Goal: Information Seeking & Learning: Find specific fact

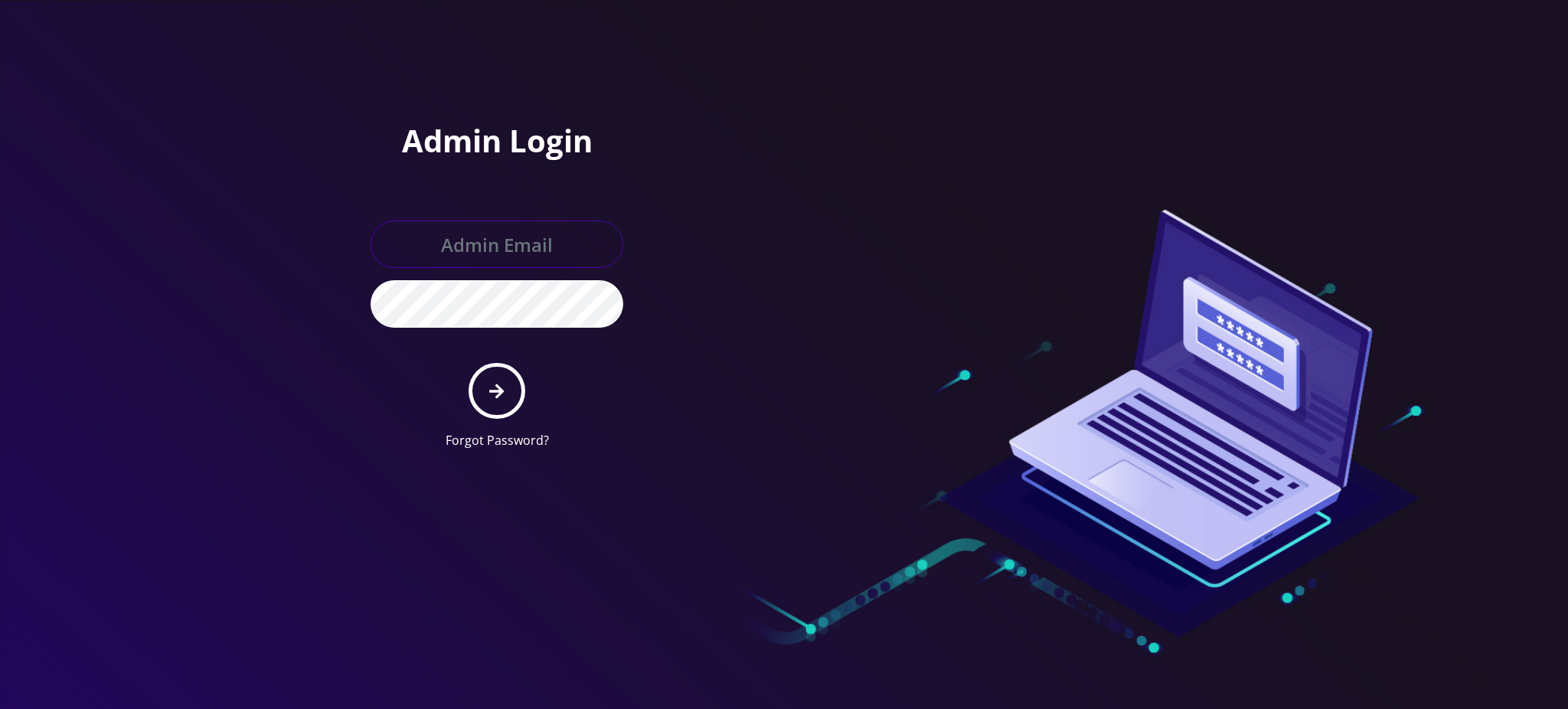
type input "rochelle@teltik.com"
click at [514, 384] on button "submit" at bounding box center [497, 391] width 56 height 56
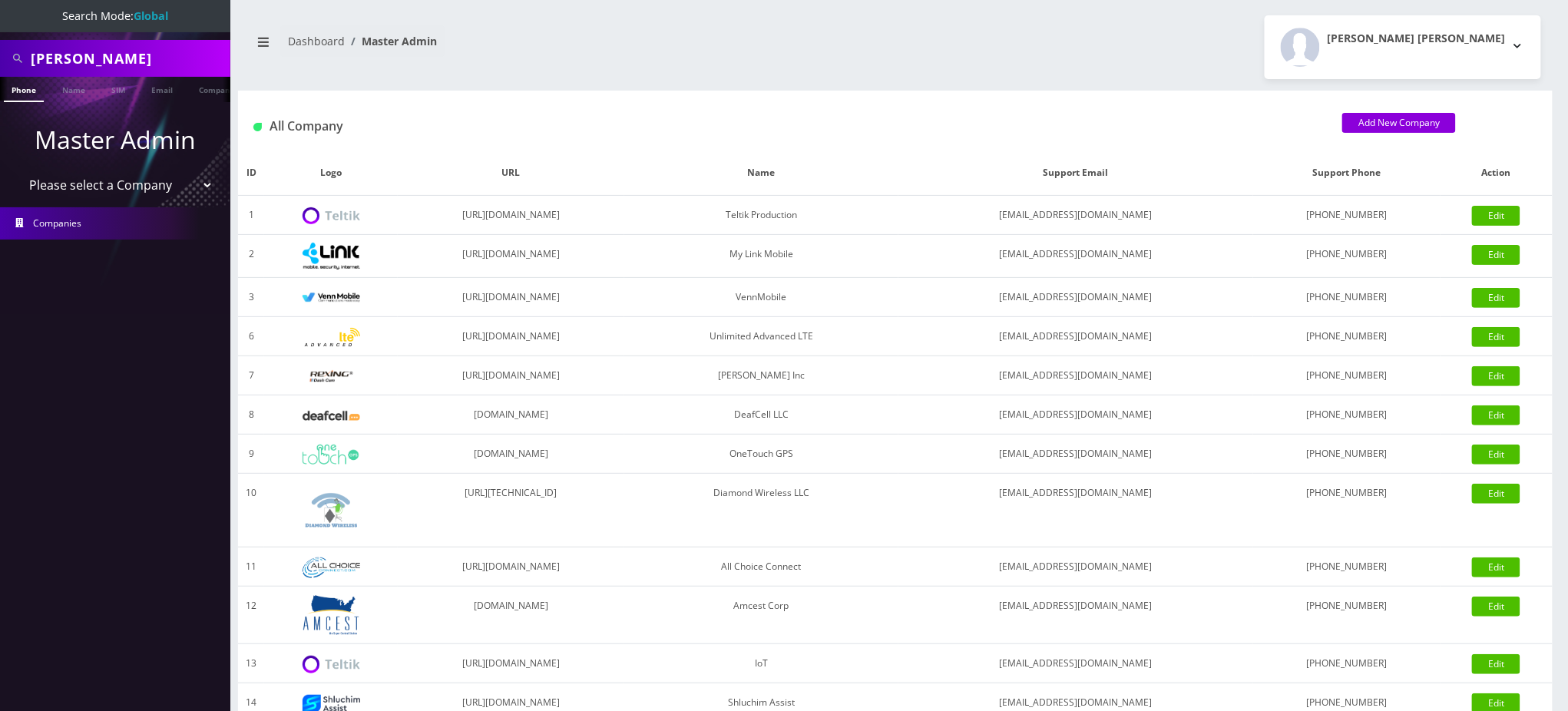
drag, startPoint x: 0, startPoint y: 36, endPoint x: 0, endPoint y: 25, distance: 11.0
click at [0, 26] on nav "Search Mode: Global Bradley Phone Name SIM Email Company Customer Master Admin …" at bounding box center [115, 355] width 231 height 711
paste input "farouk henr"
type input "[PERSON_NAME]"
click at [63, 89] on link "Name" at bounding box center [73, 89] width 38 height 25
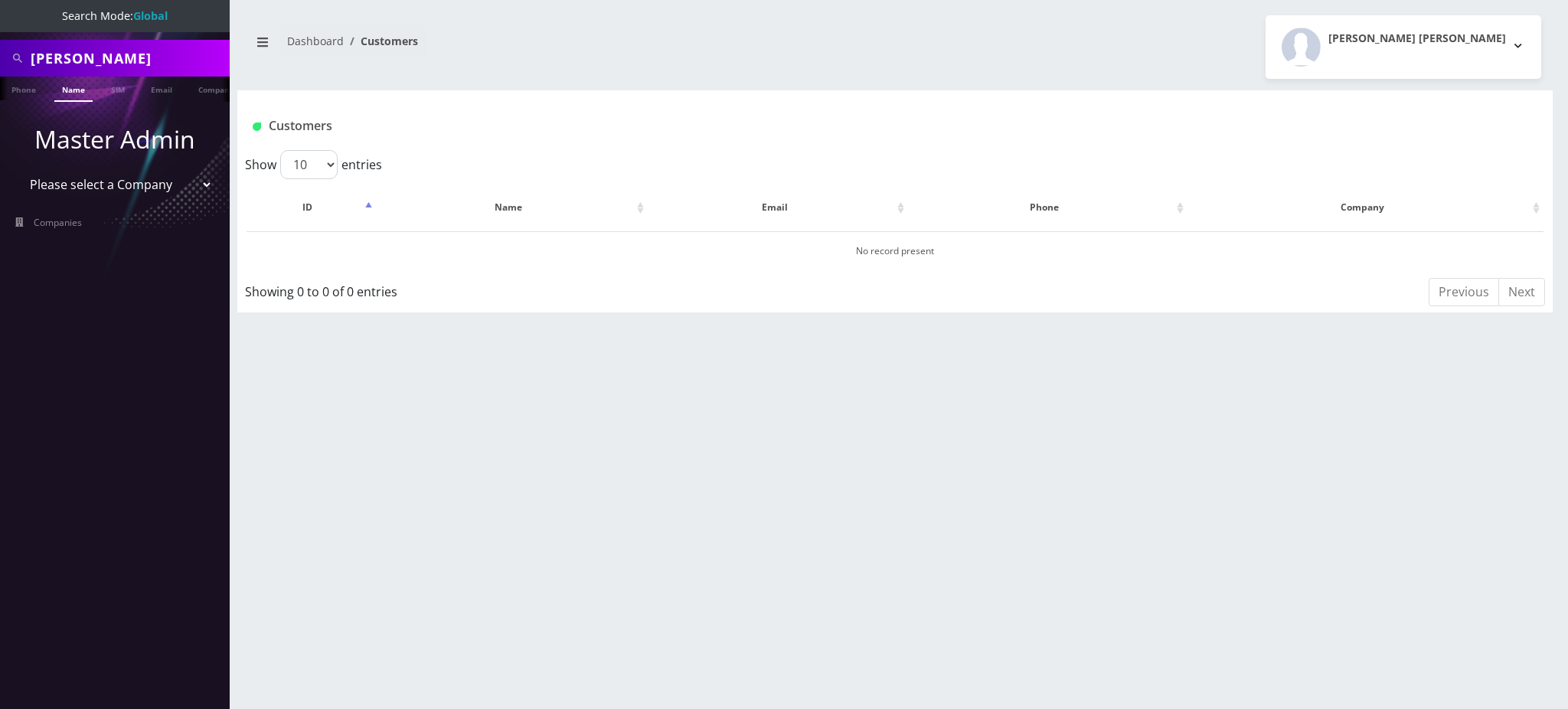
click at [64, 89] on link "Name" at bounding box center [73, 89] width 38 height 25
click at [75, 89] on link "Name" at bounding box center [73, 89] width 38 height 25
